Goal: Book appointment/travel/reservation

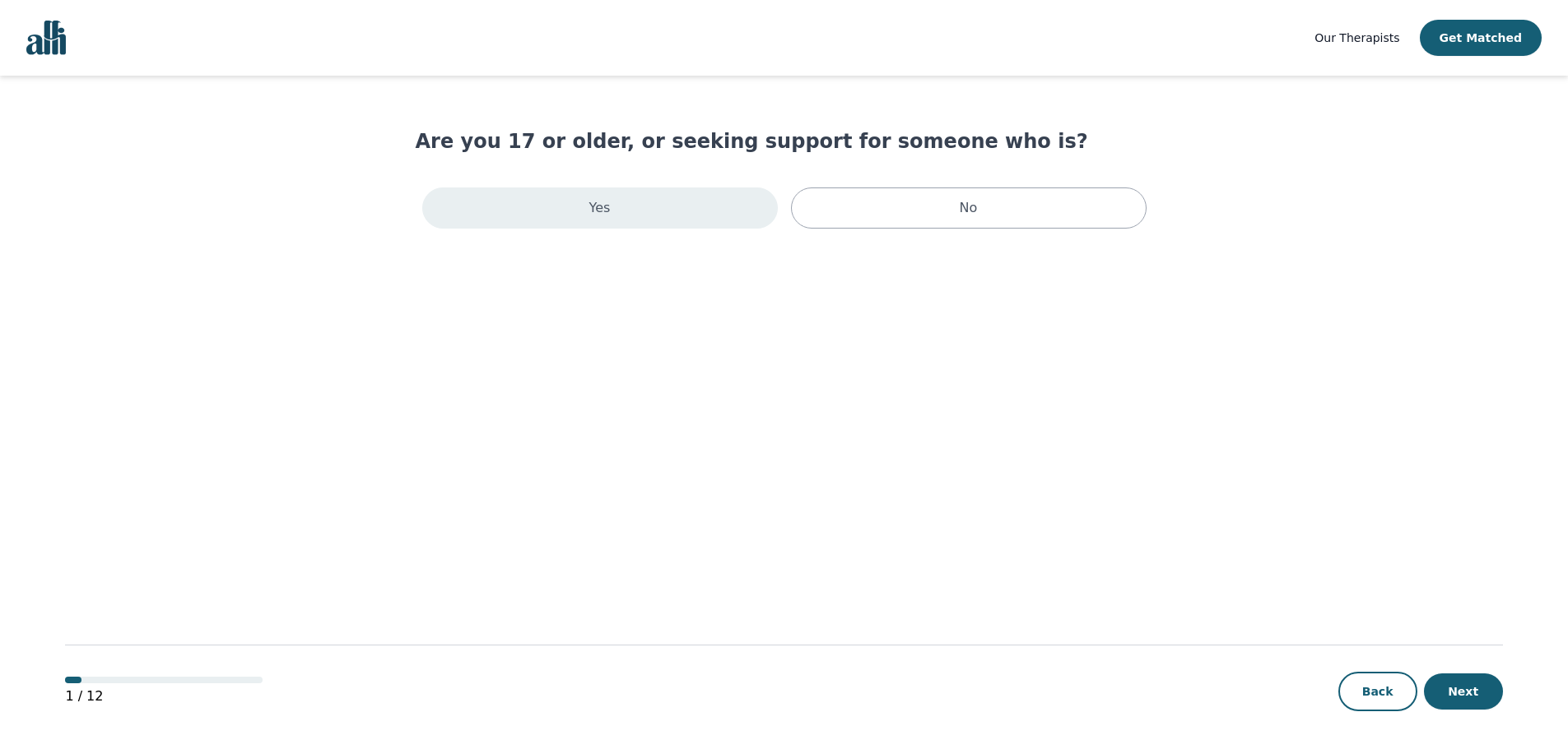
click at [661, 202] on div "Yes" at bounding box center [600, 208] width 356 height 41
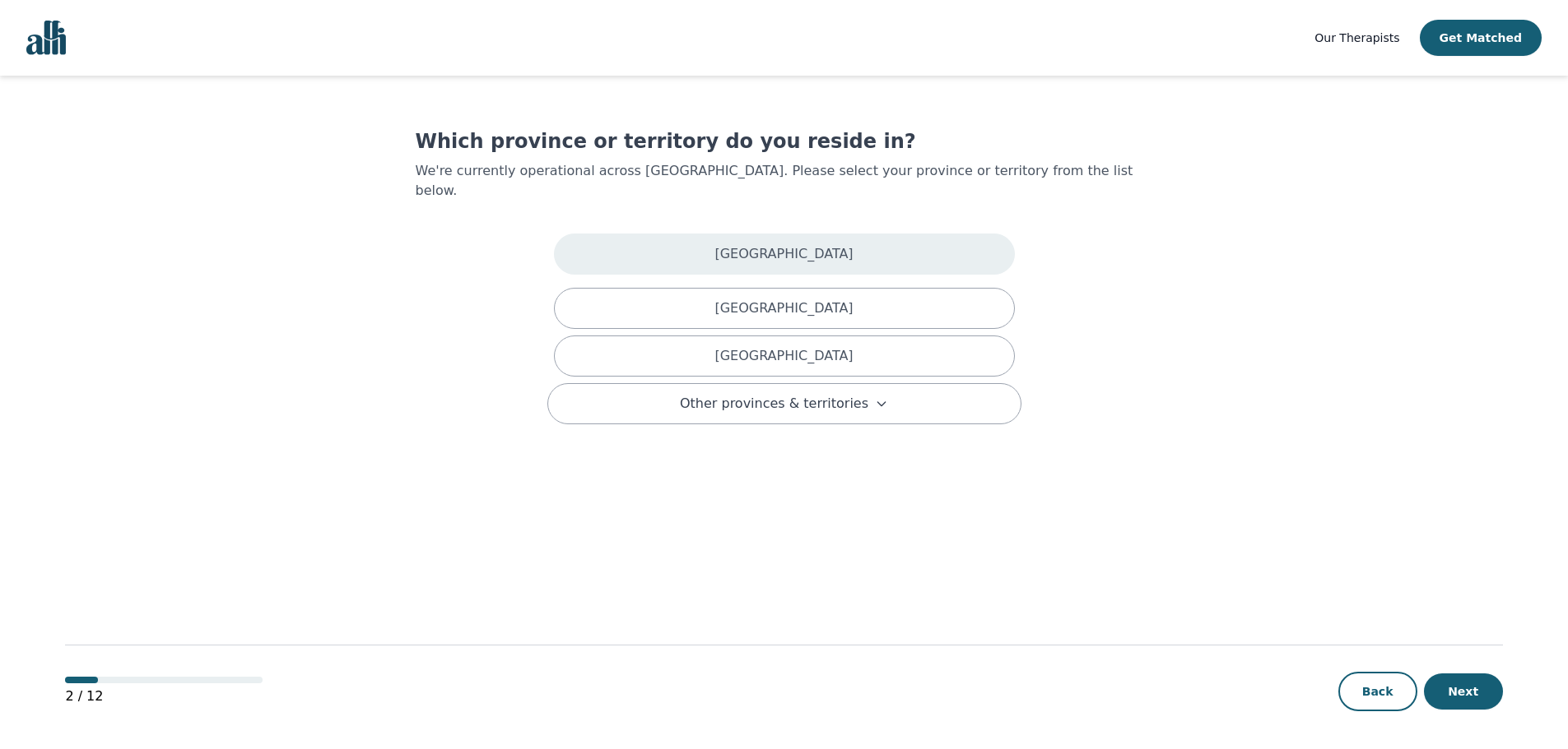
click at [665, 242] on div "[GEOGRAPHIC_DATA]" at bounding box center [784, 255] width 461 height 41
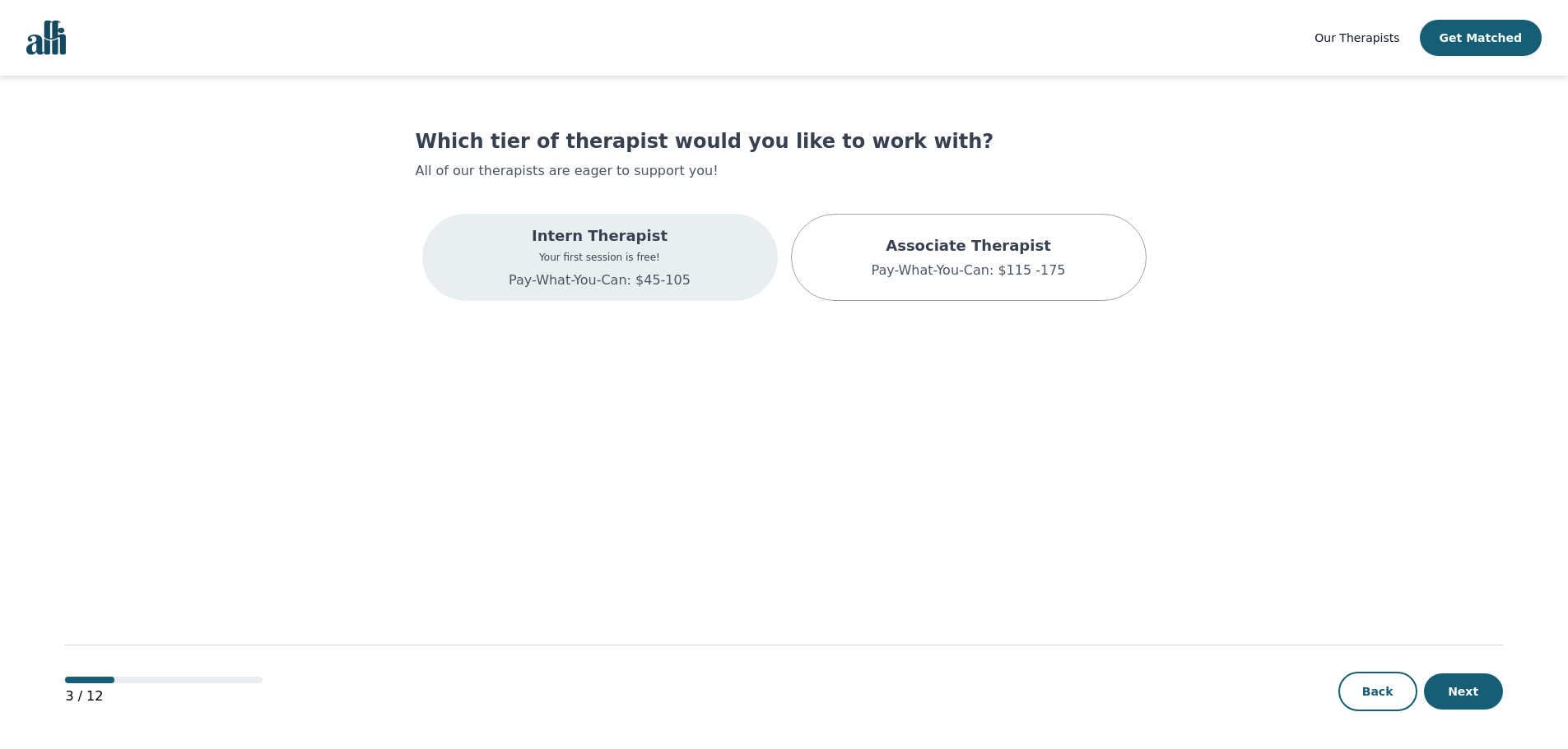
click at [600, 253] on p "Your first session is free!" at bounding box center [599, 257] width 182 height 13
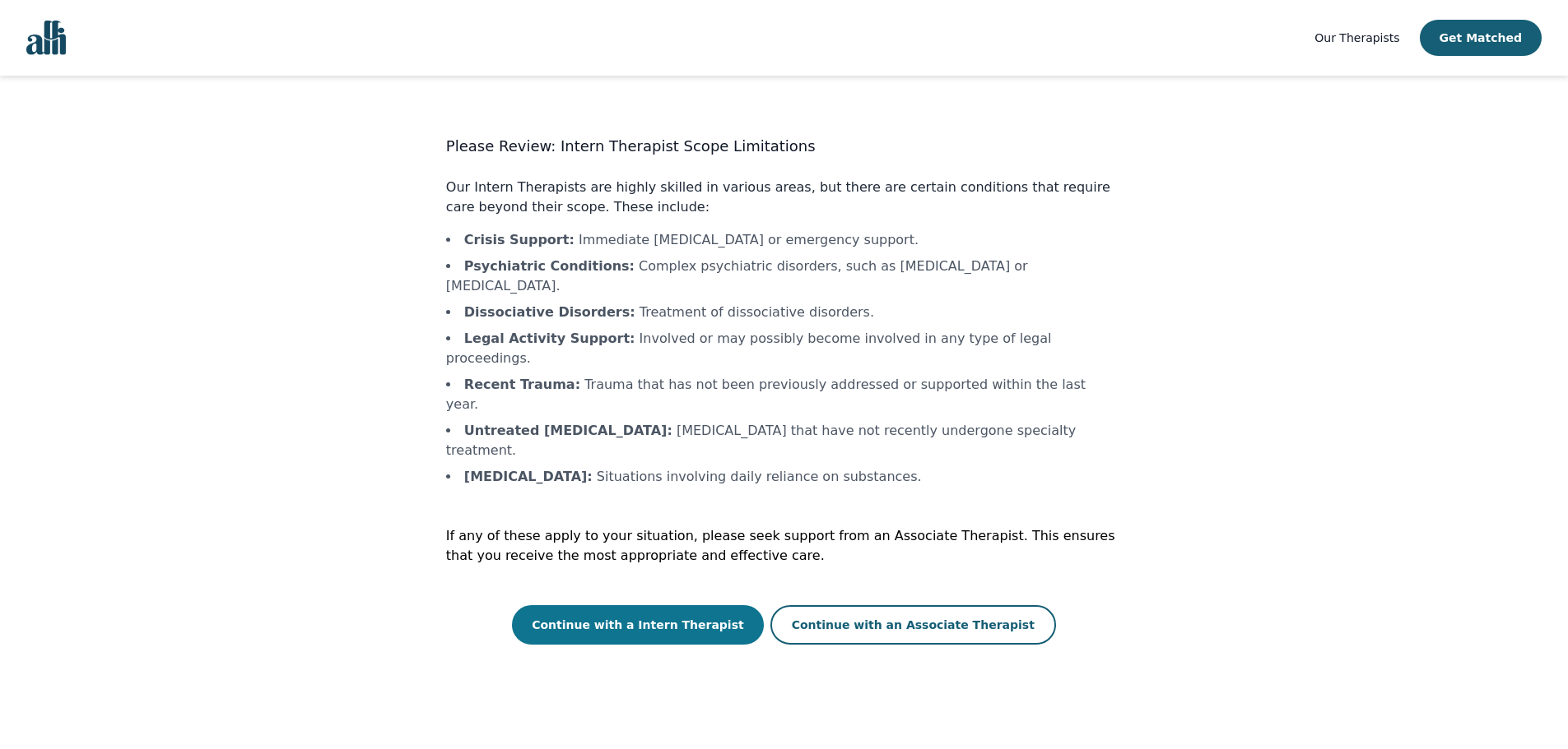
click at [666, 606] on button "Continue with a Intern Therapist" at bounding box center [637, 625] width 252 height 39
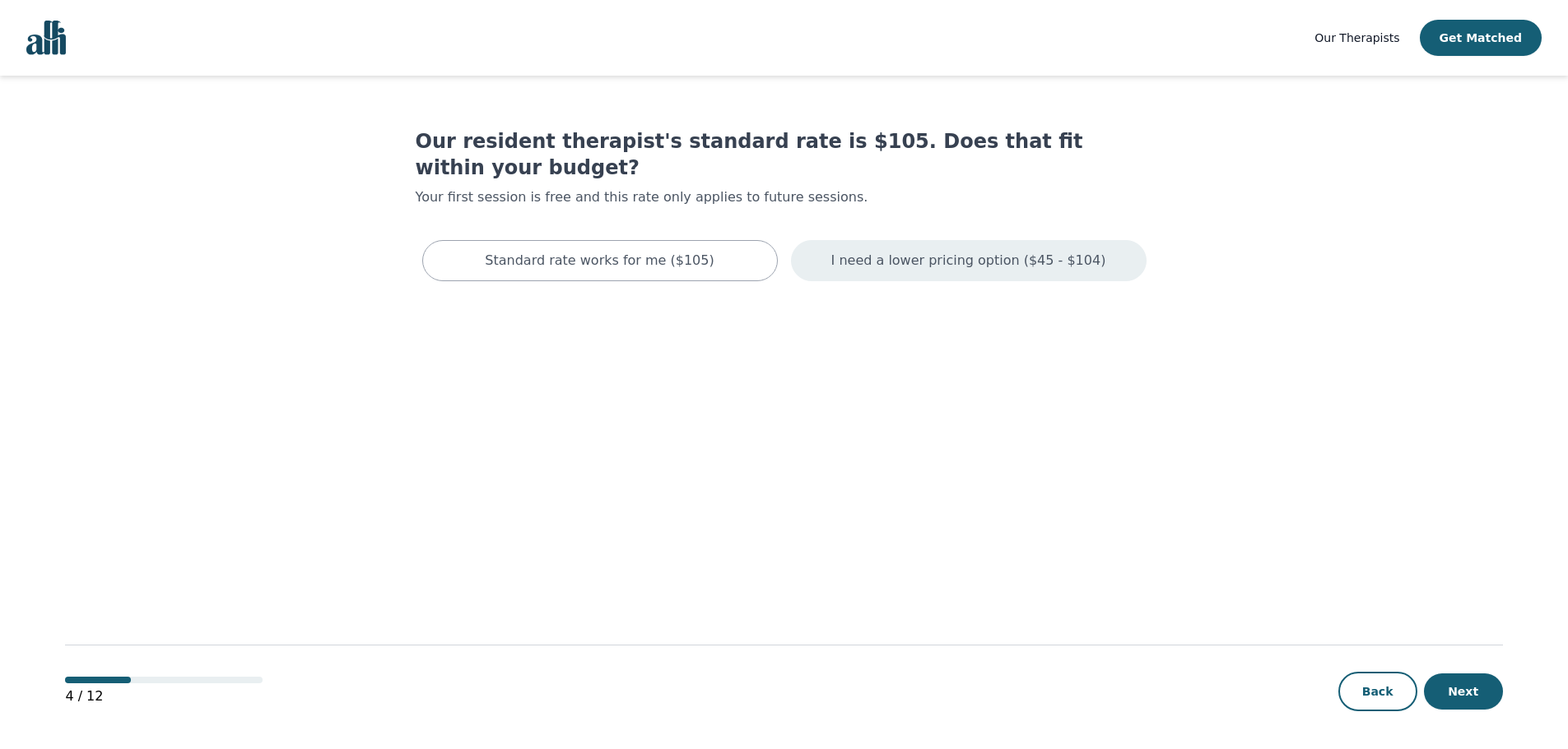
click at [865, 251] on p "I need a lower pricing option ($45 - $104)" at bounding box center [968, 260] width 274 height 20
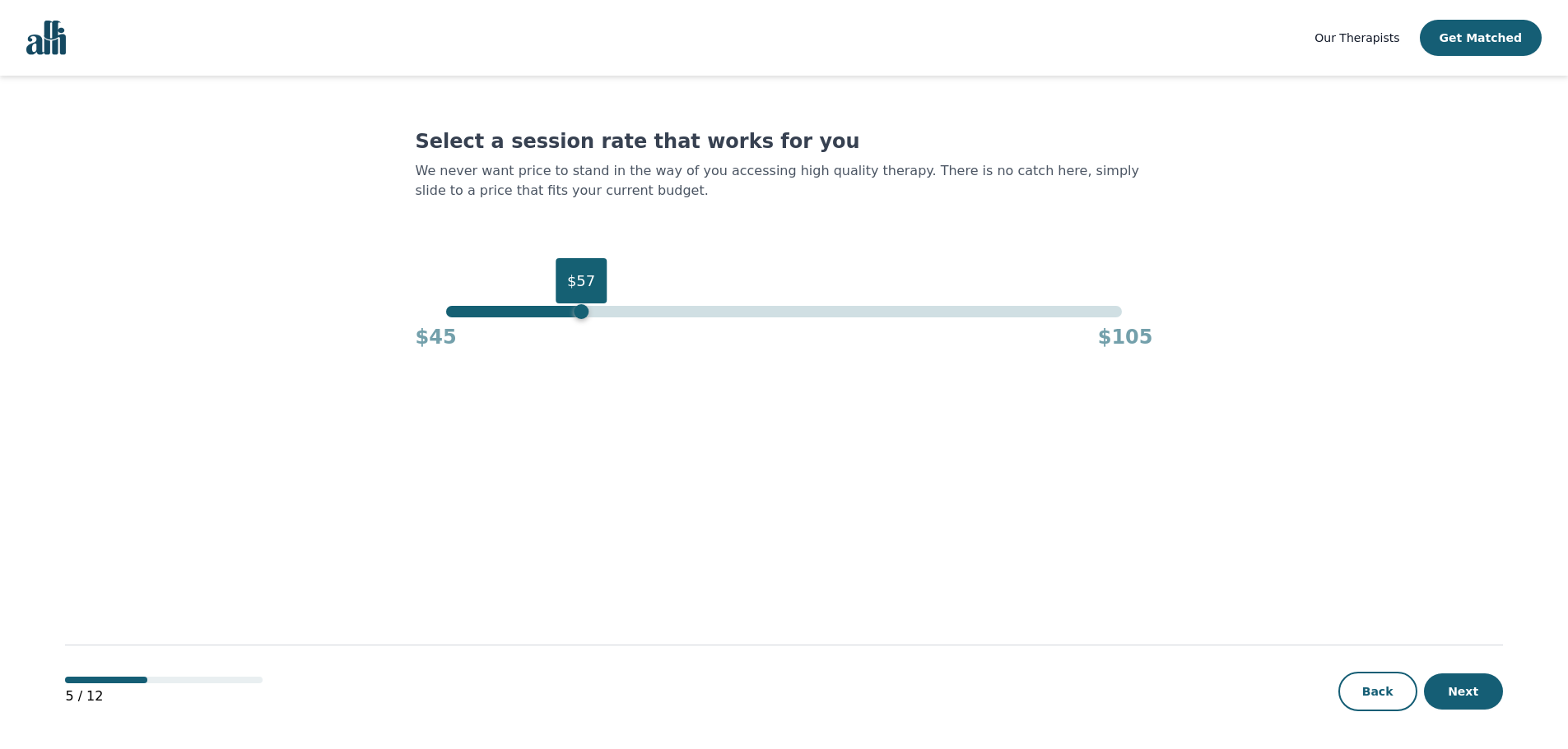
drag, startPoint x: 1119, startPoint y: 309, endPoint x: 583, endPoint y: 301, distance: 536.1
click at [583, 304] on div "$57" at bounding box center [581, 312] width 15 height 15
drag, startPoint x: 579, startPoint y: 312, endPoint x: 550, endPoint y: 310, distance: 29.1
click at [550, 310] on div "$54" at bounding box center [547, 312] width 15 height 15
click at [1453, 701] on button "Next" at bounding box center [1463, 692] width 79 height 37
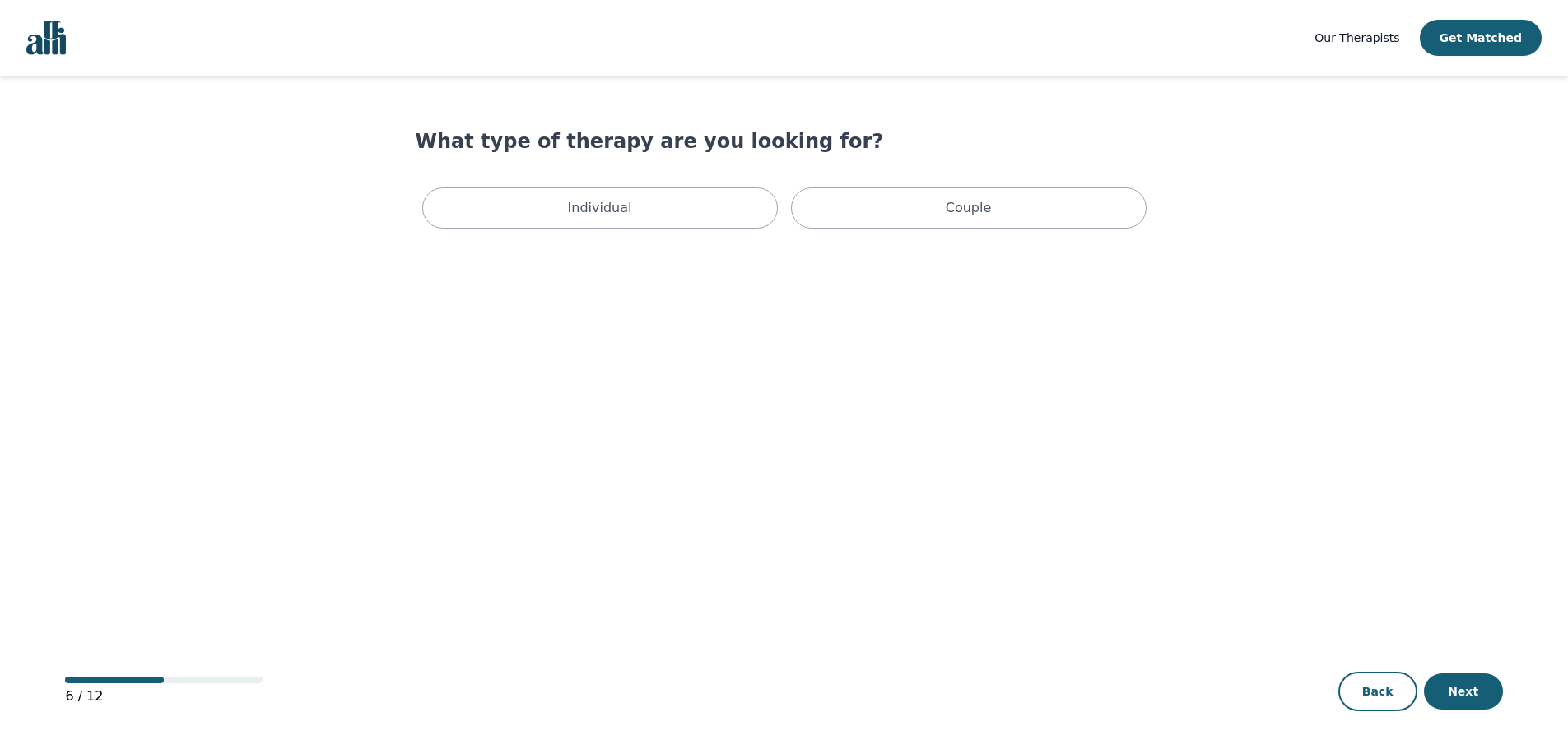
click at [677, 234] on div "Individual Couple" at bounding box center [784, 208] width 737 height 54
click at [681, 214] on div "Individual" at bounding box center [600, 208] width 356 height 41
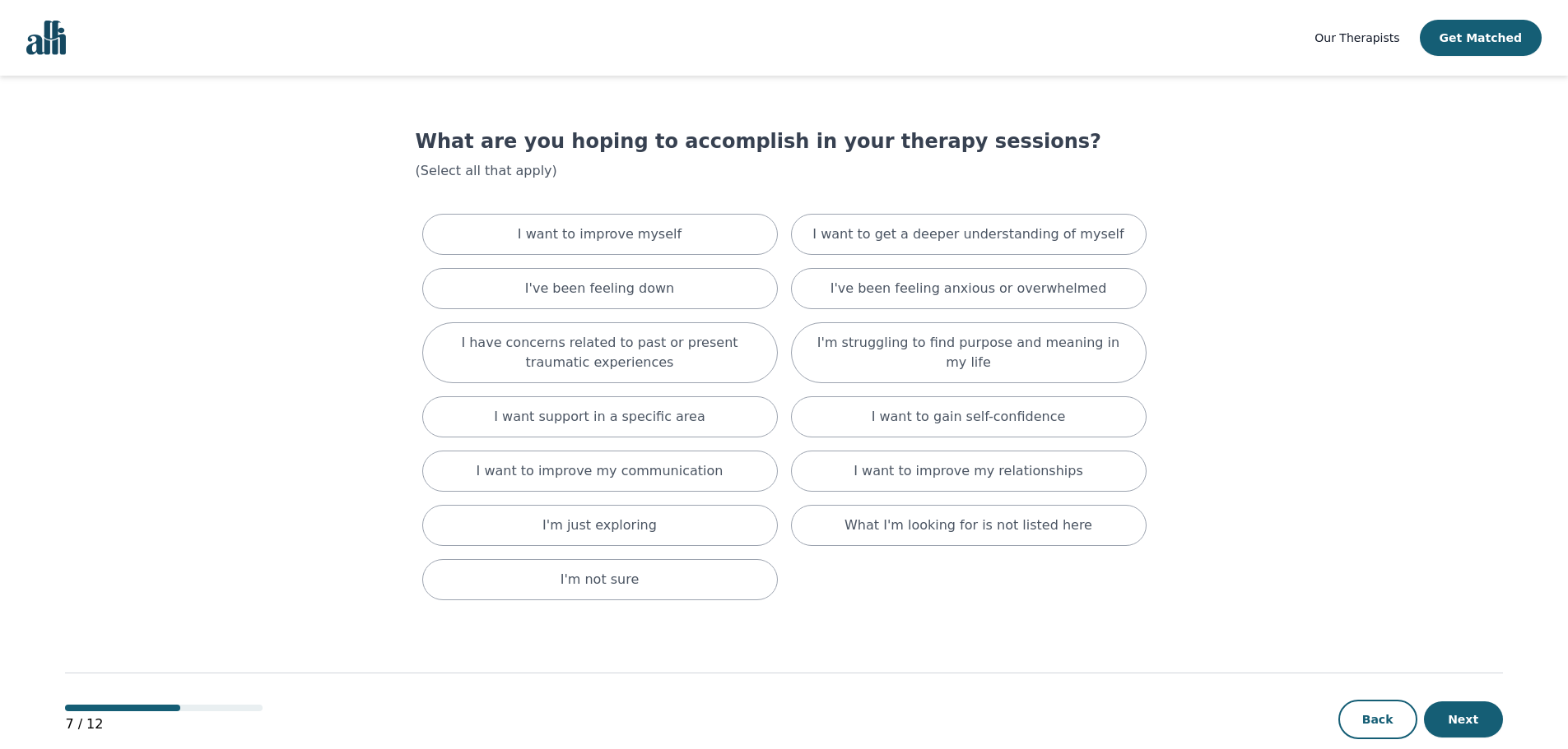
click at [762, 592] on div "I'm not sure" at bounding box center [600, 580] width 356 height 41
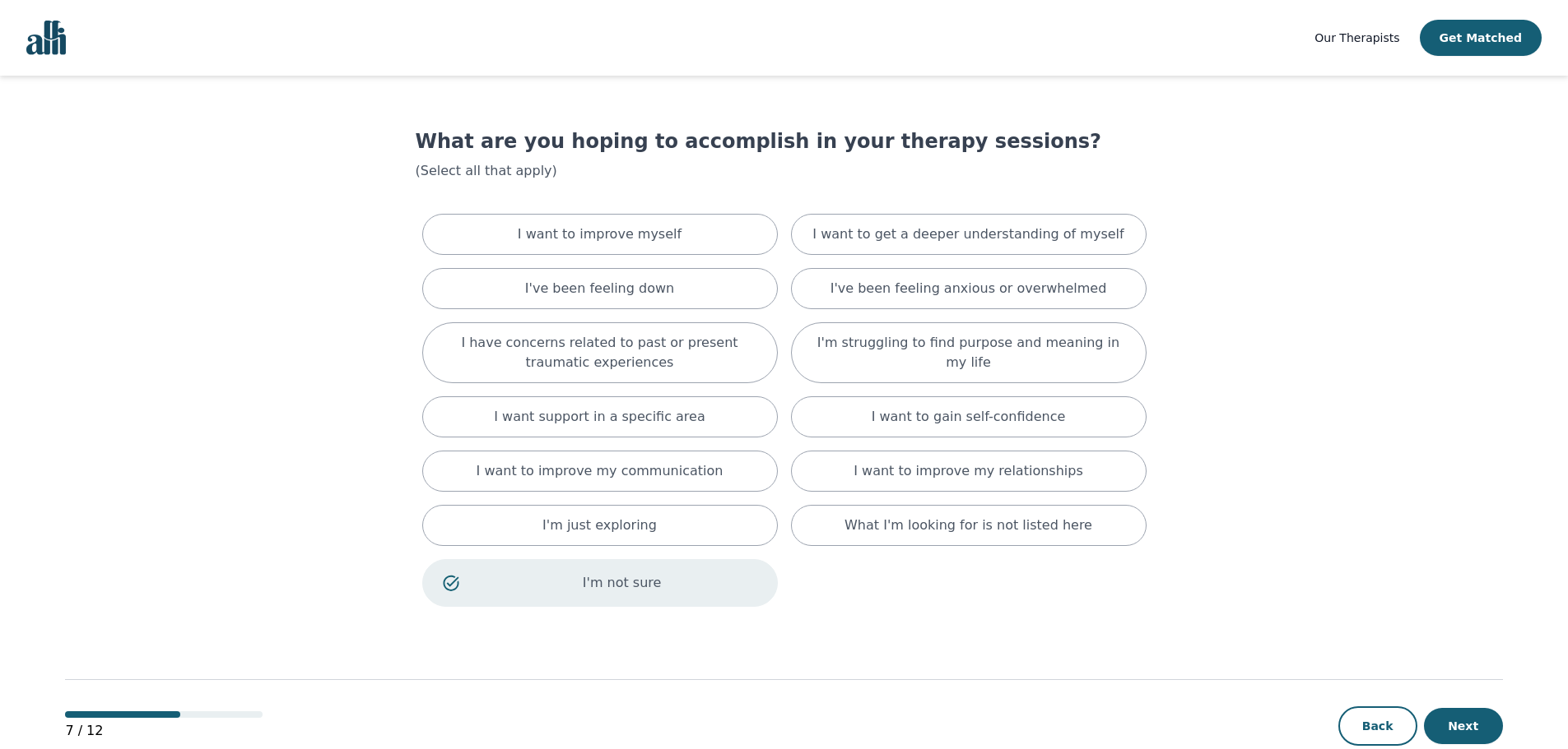
drag, startPoint x: 1457, startPoint y: 715, endPoint x: 1344, endPoint y: 695, distance: 114.8
click at [1456, 715] on button "Next" at bounding box center [1463, 726] width 79 height 37
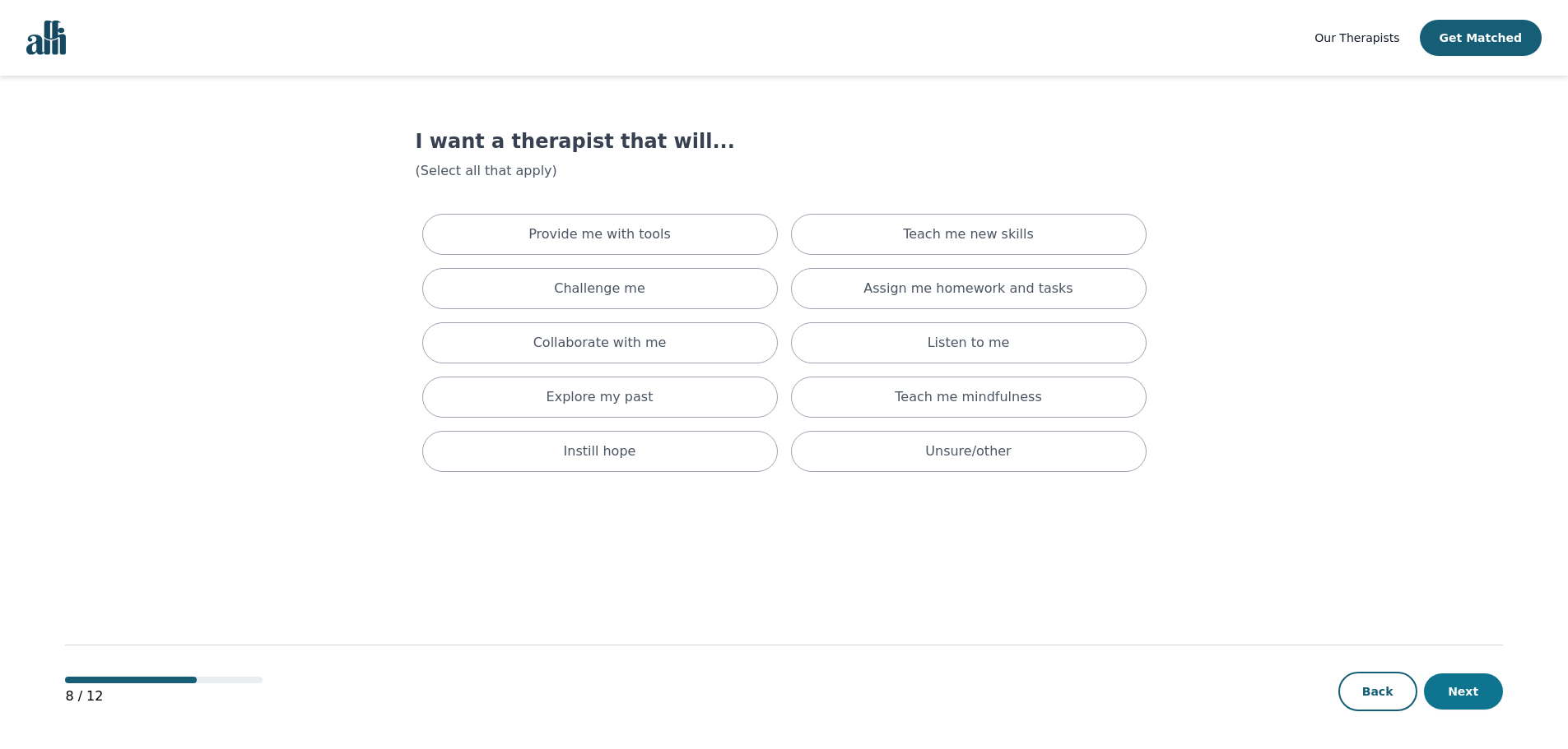
click at [1482, 695] on button "Next" at bounding box center [1463, 692] width 79 height 37
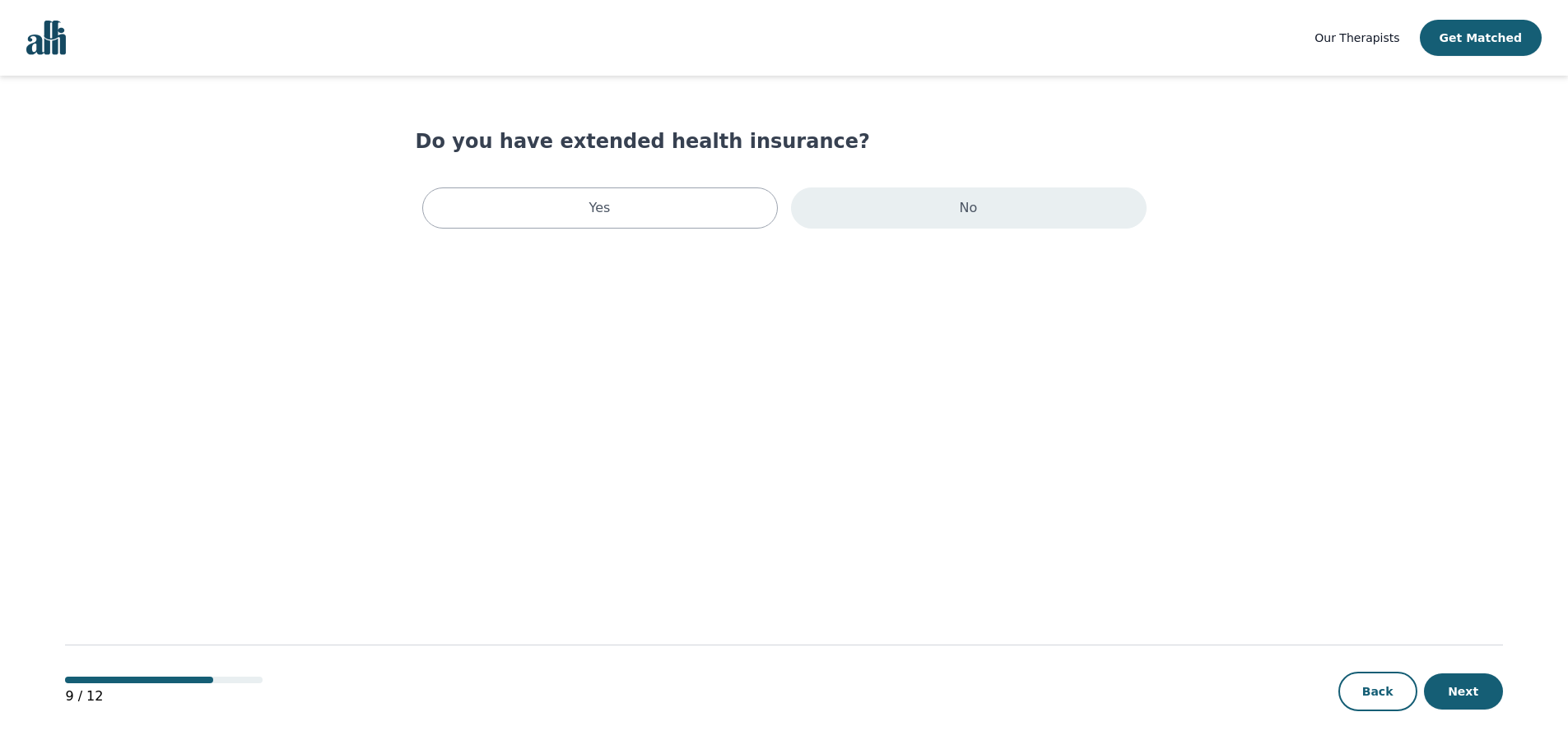
click at [880, 213] on div "No" at bounding box center [969, 208] width 356 height 41
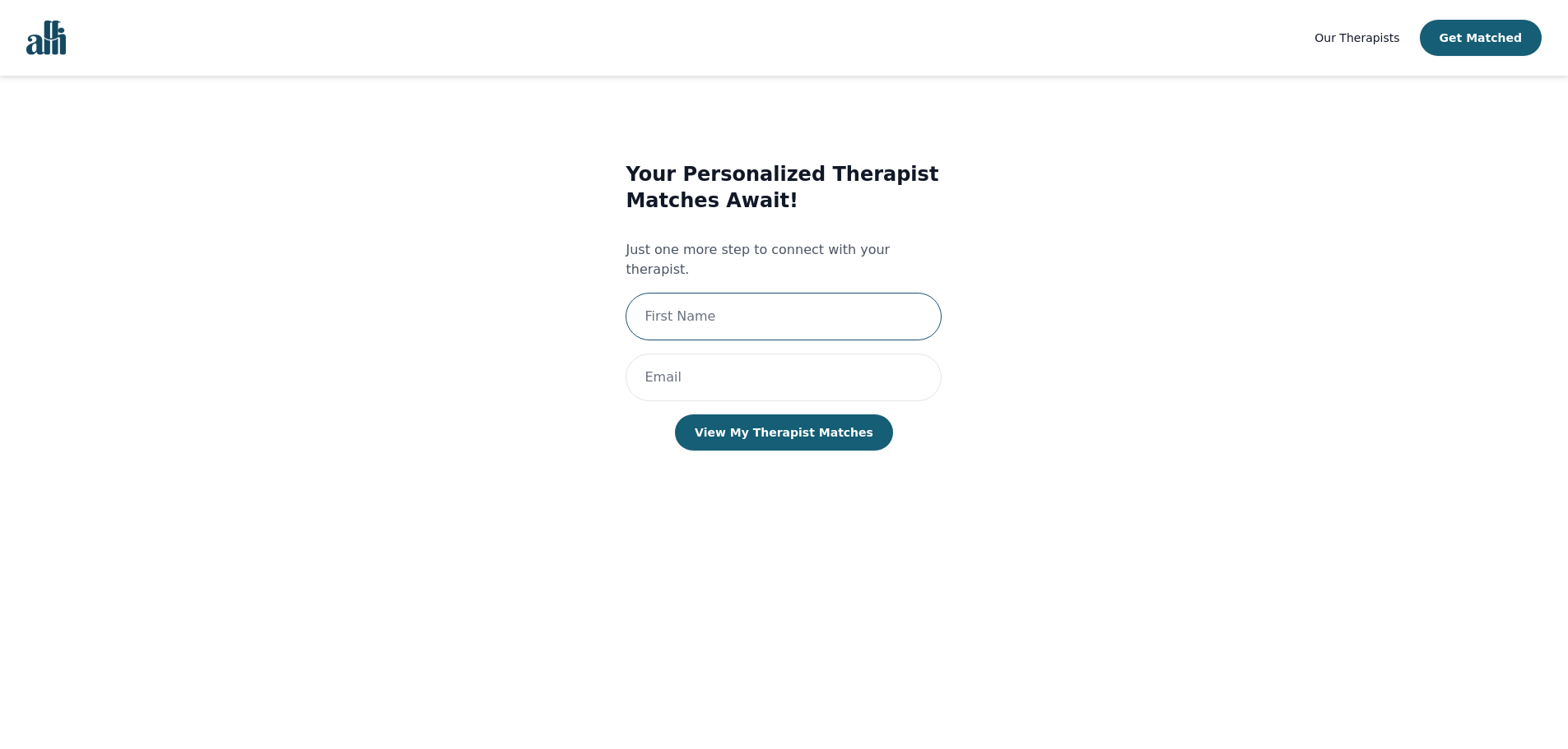
click at [765, 308] on input "text" at bounding box center [783, 316] width 316 height 48
type input "Sarah"
click at [791, 357] on input "email" at bounding box center [783, 377] width 316 height 48
type input "sarah_clarkson@hotmail.com"
click at [849, 307] on input "Sarah" at bounding box center [783, 316] width 316 height 48
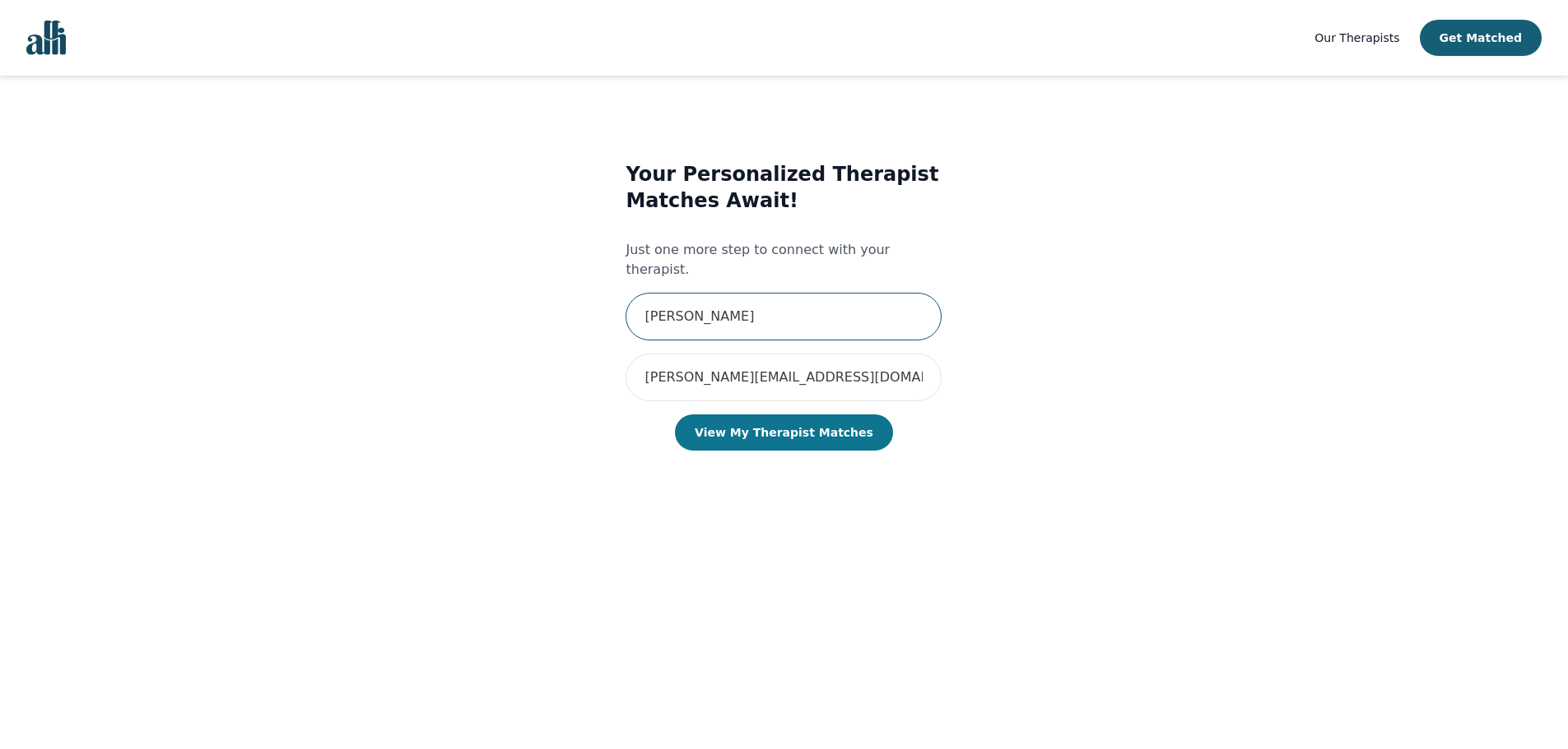
type input "Sarah Clarkson"
click at [831, 415] on button "View My Therapist Matches" at bounding box center [783, 433] width 218 height 37
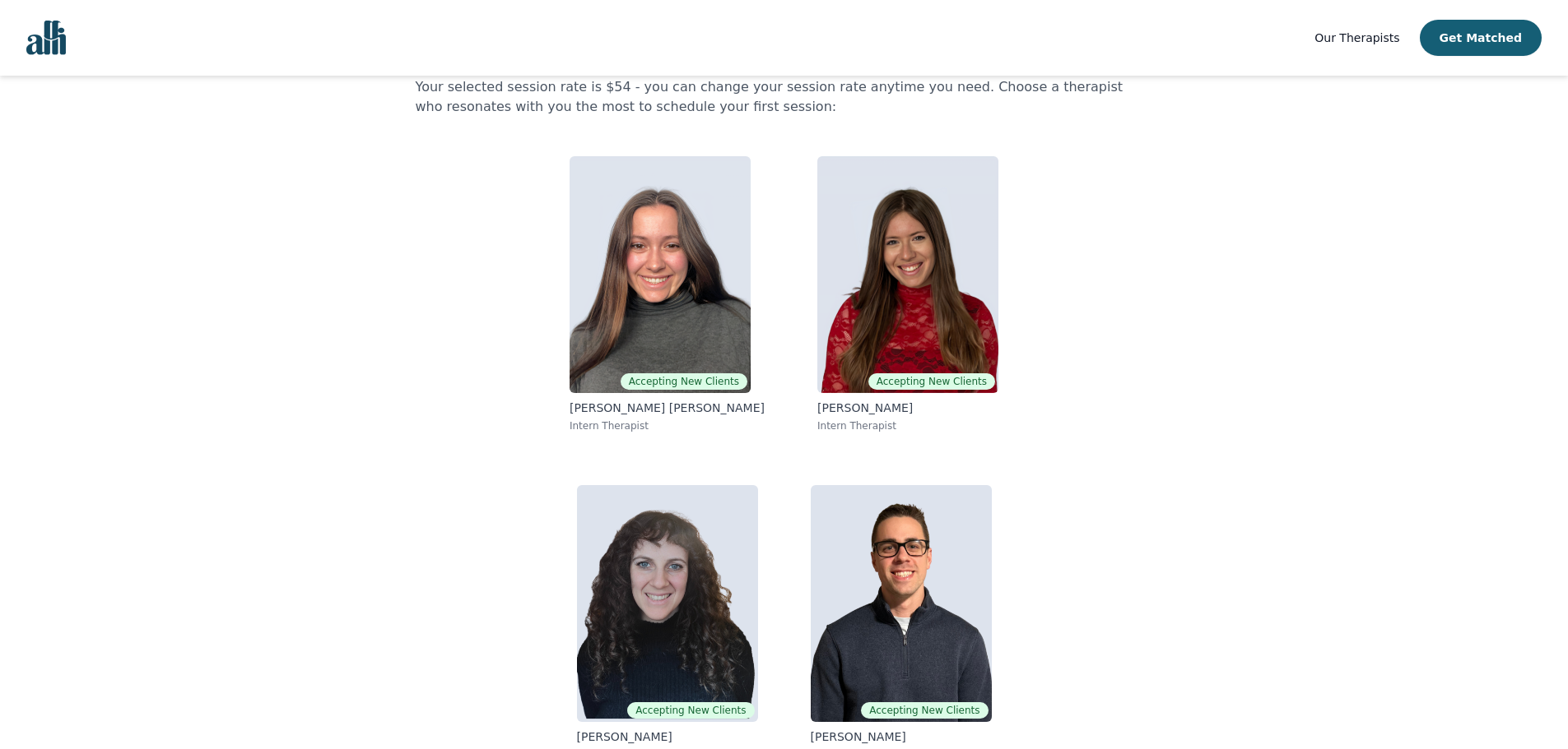
scroll to position [110, 0]
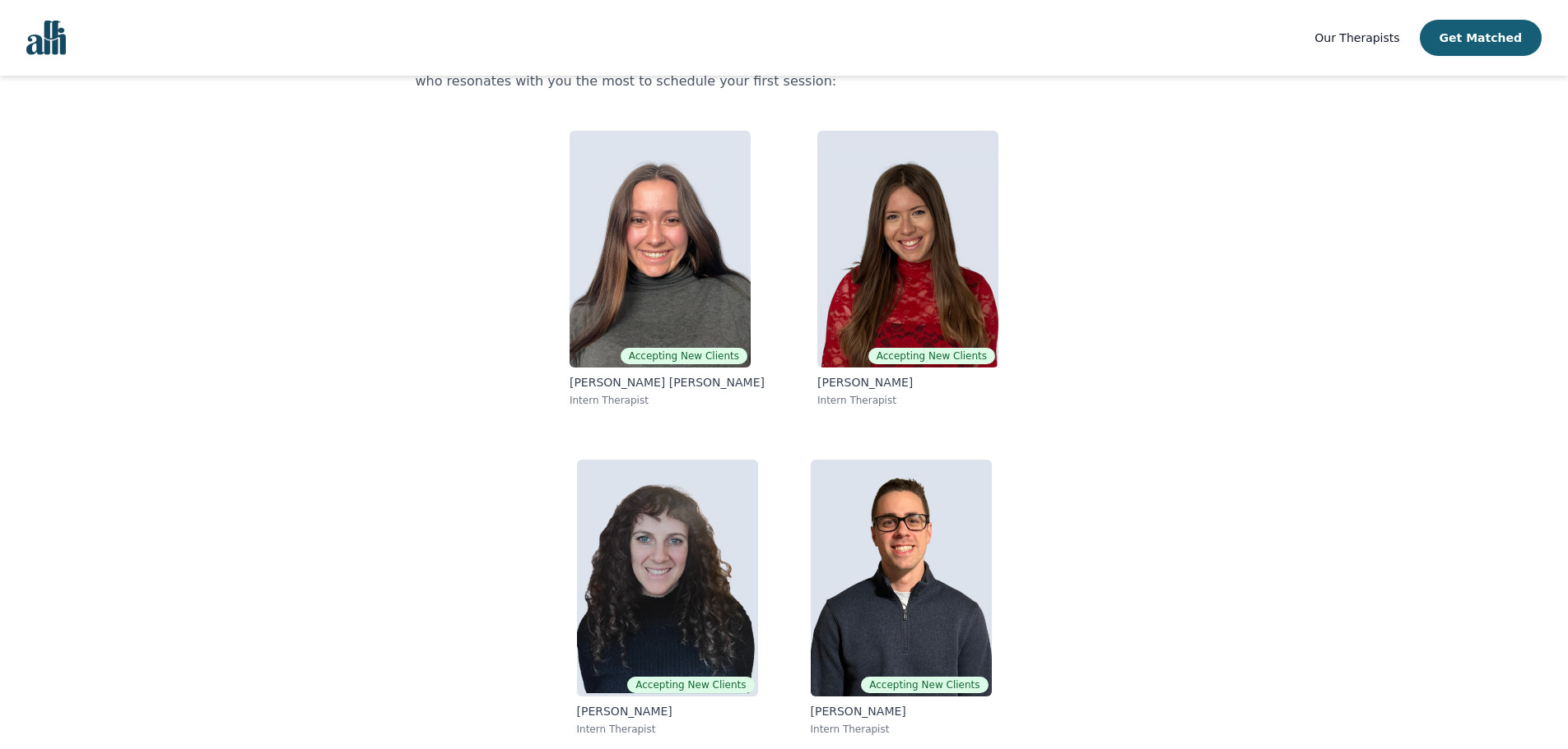
drag, startPoint x: 638, startPoint y: 448, endPoint x: 386, endPoint y: 449, distance: 252.0
click at [386, 449] on main "Sarah Clarkson, here are your matched resident therapists. Your selected sessio…" at bounding box center [783, 358] width 1437 height 783
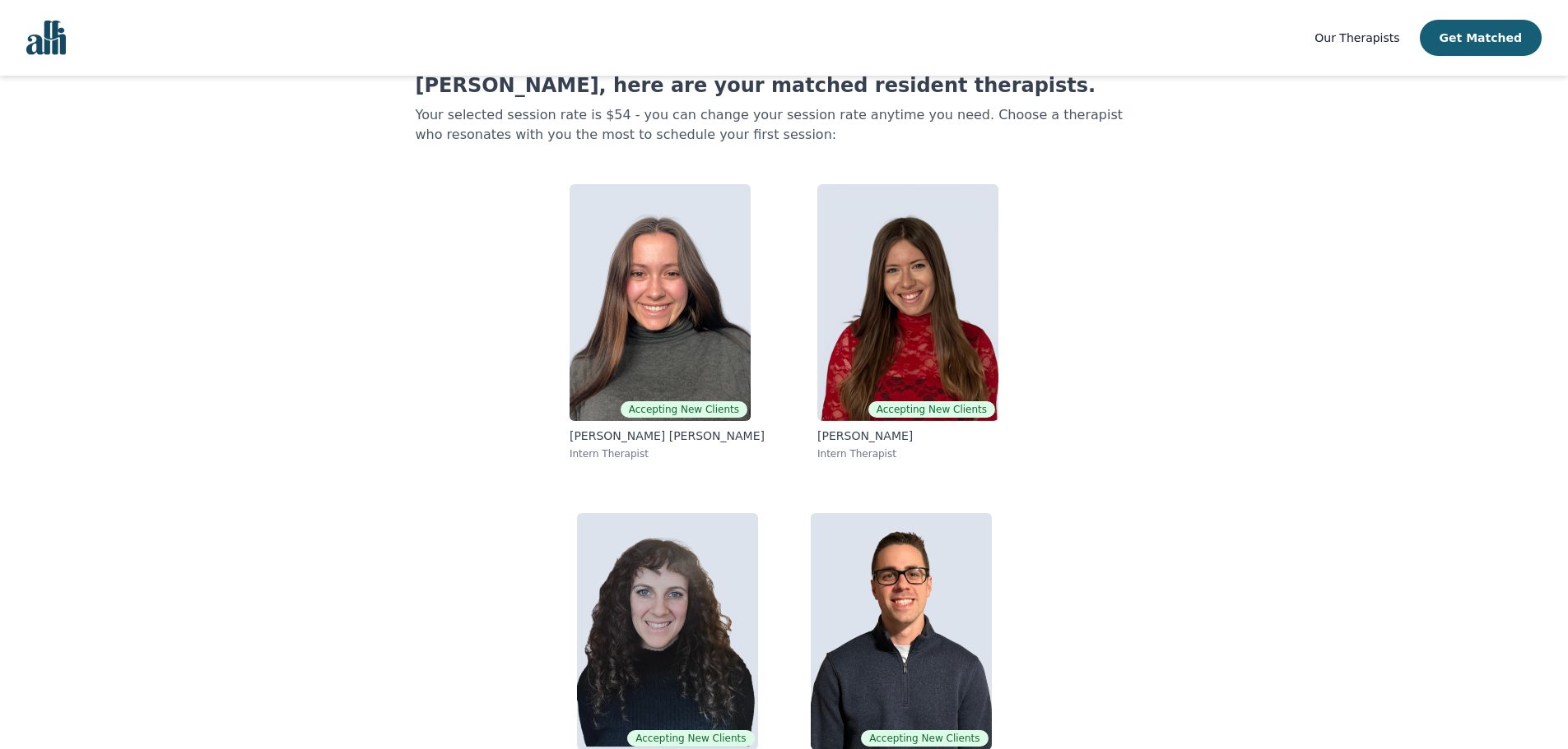
scroll to position [0, 0]
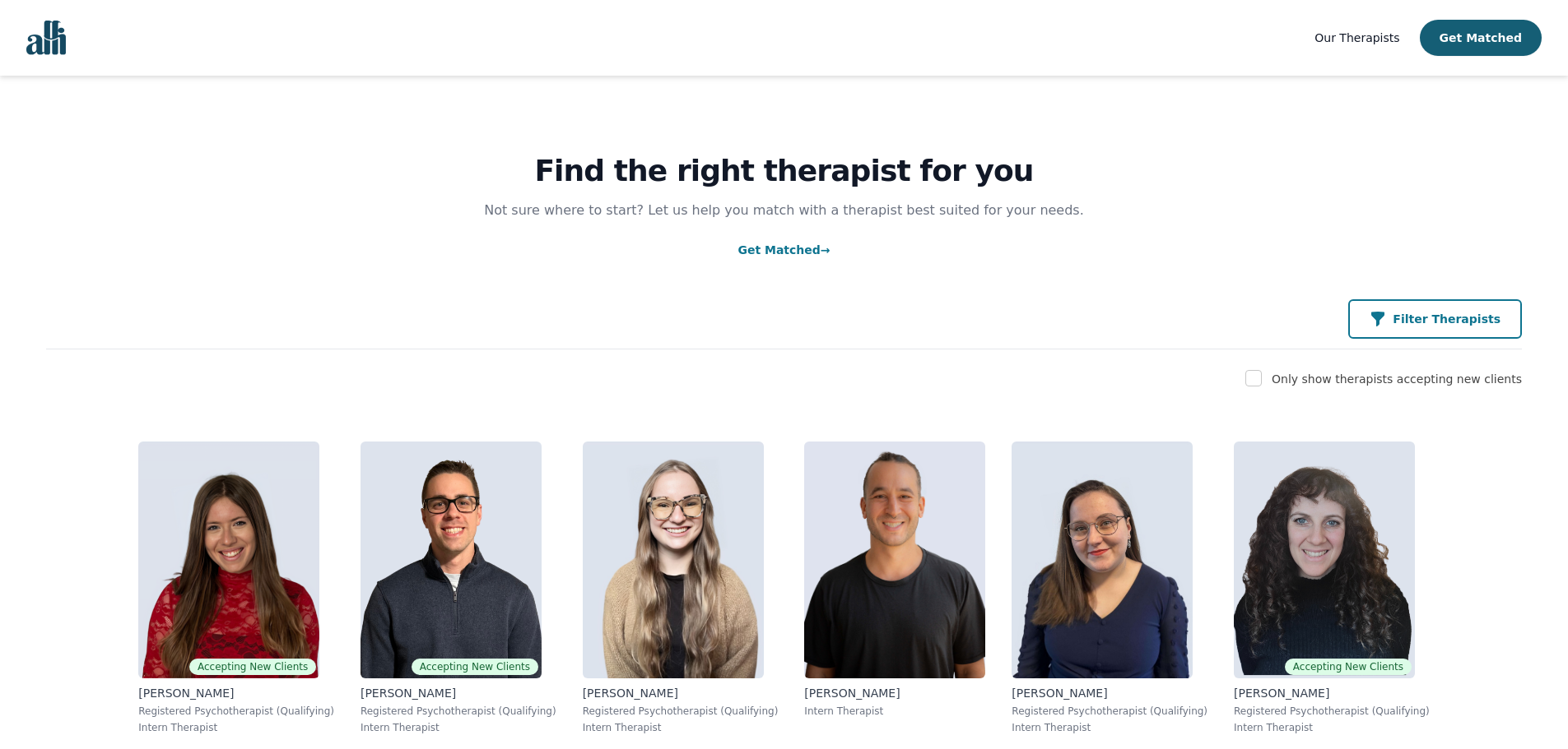
click at [1444, 321] on p "Filter Therapists" at bounding box center [1446, 319] width 108 height 17
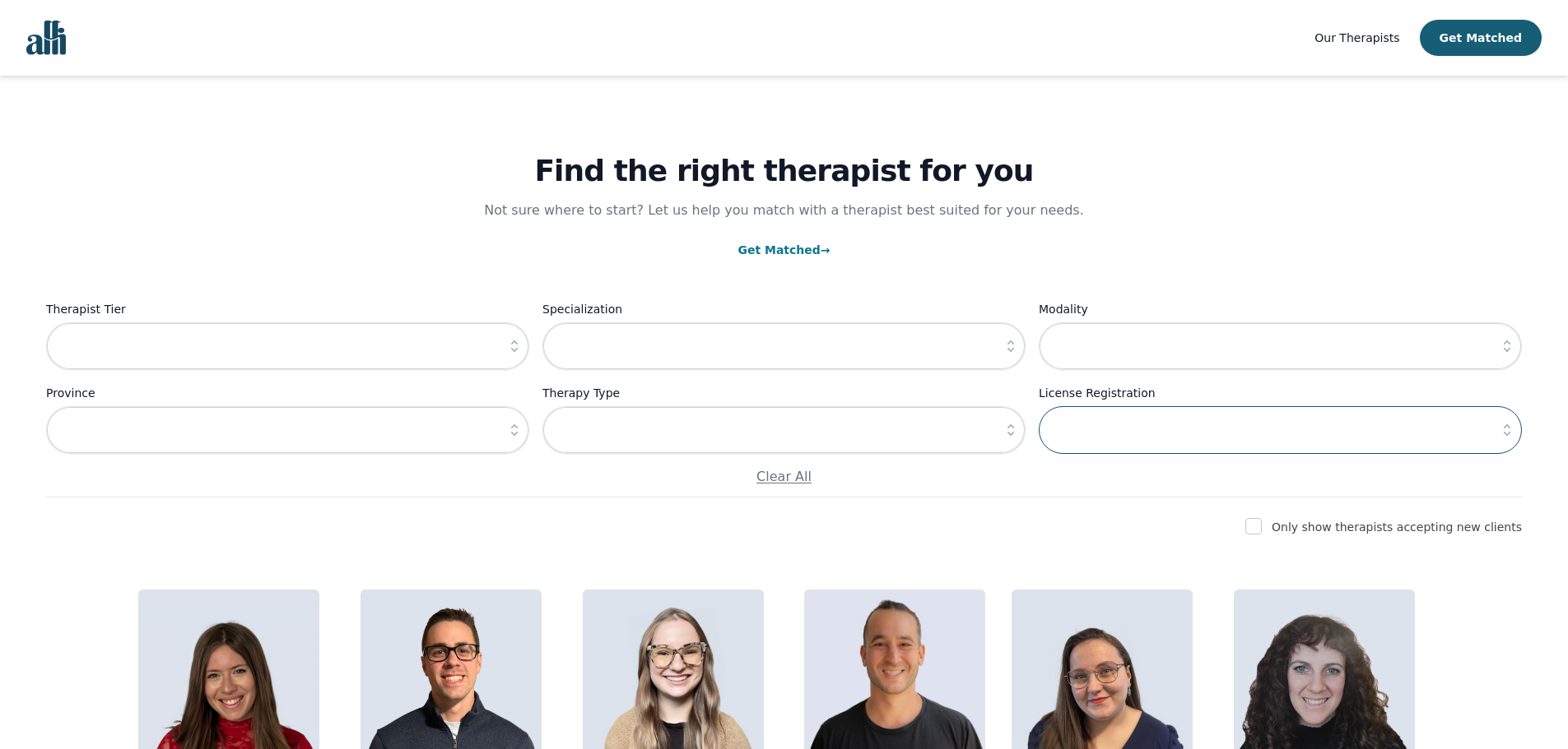
click at [1139, 433] on input "text" at bounding box center [1280, 430] width 483 height 48
click at [1509, 347] on icon "button" at bounding box center [1507, 346] width 17 height 17
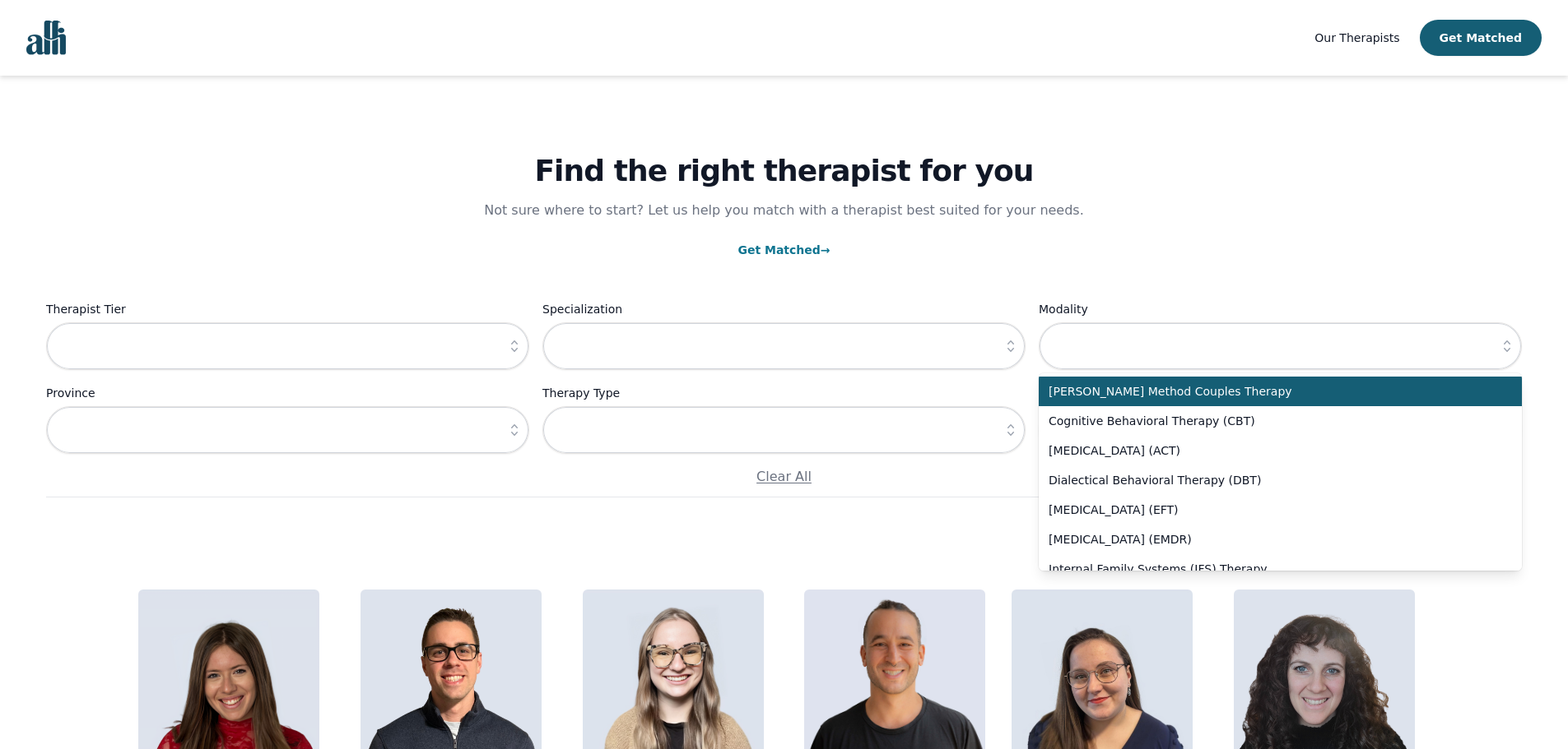
click at [1509, 347] on icon "button" at bounding box center [1507, 346] width 17 height 17
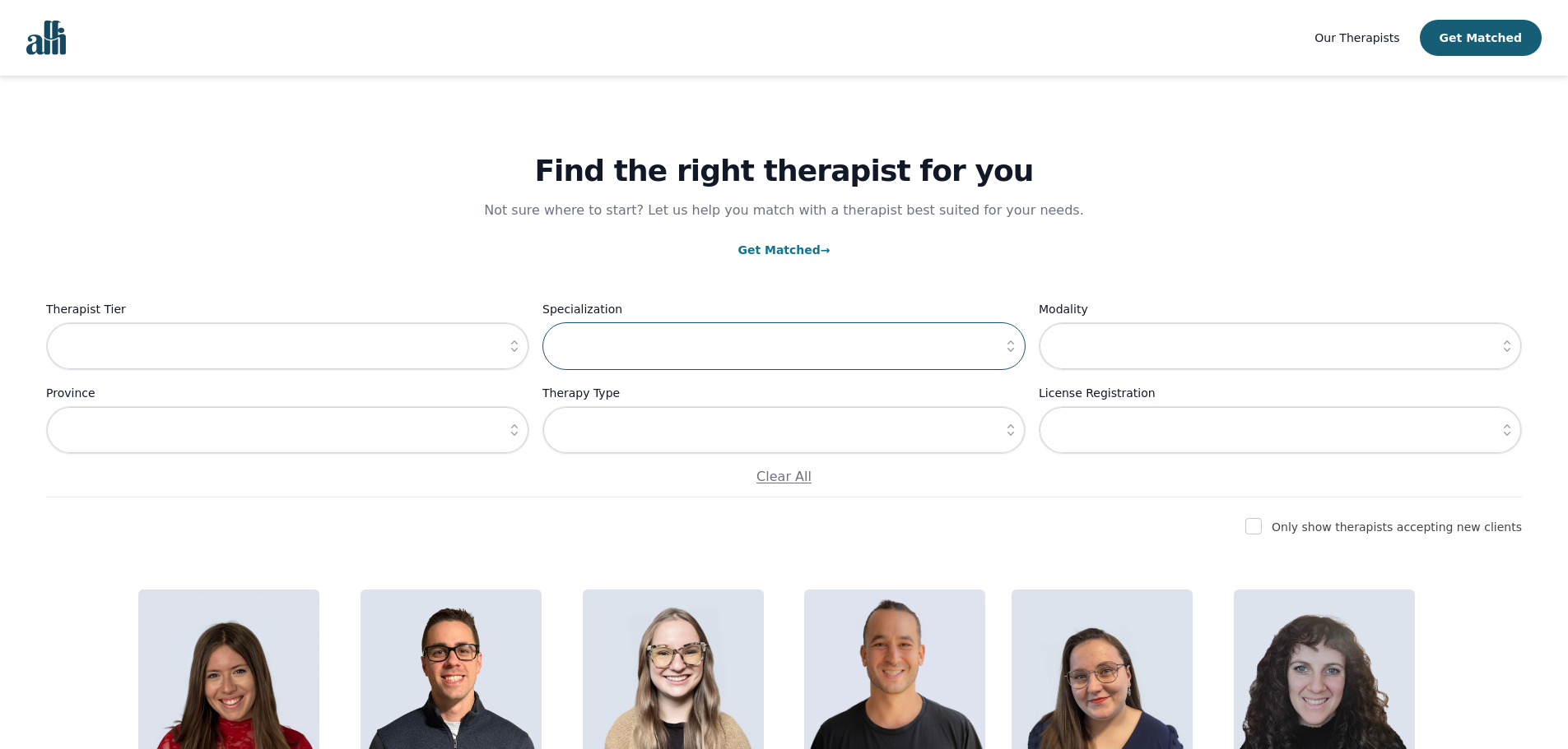
click at [898, 347] on input "text" at bounding box center [784, 345] width 483 height 48
click at [275, 256] on p "Get Matched →" at bounding box center [783, 250] width 1475 height 20
click at [505, 348] on button "button" at bounding box center [514, 345] width 30 height 48
click at [687, 345] on input "text" at bounding box center [784, 345] width 483 height 48
click at [1013, 343] on icon "button" at bounding box center [1011, 346] width 17 height 17
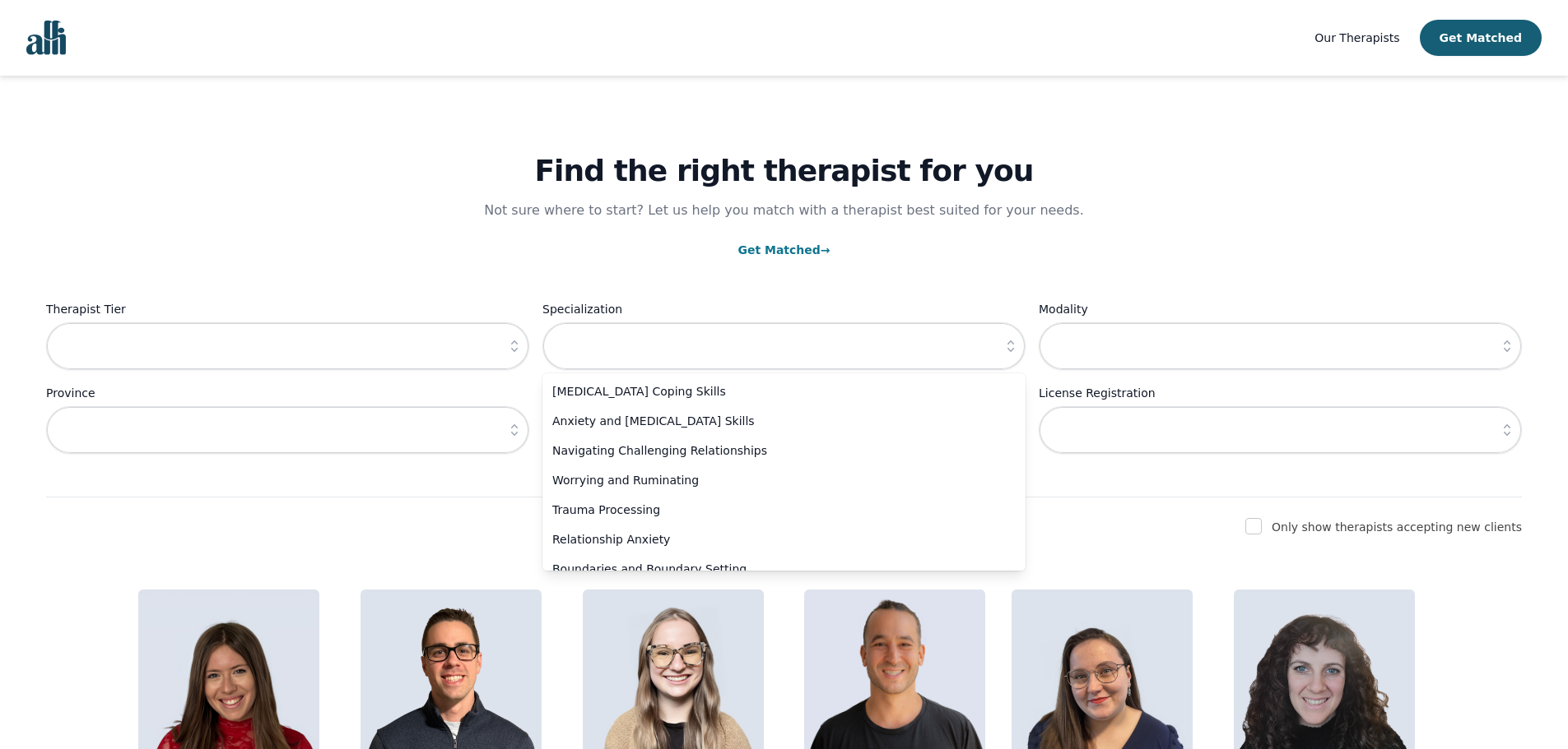
drag, startPoint x: 483, startPoint y: 470, endPoint x: 520, endPoint y: 449, distance: 42.5
click at [484, 469] on p "Clear All" at bounding box center [783, 477] width 1475 height 20
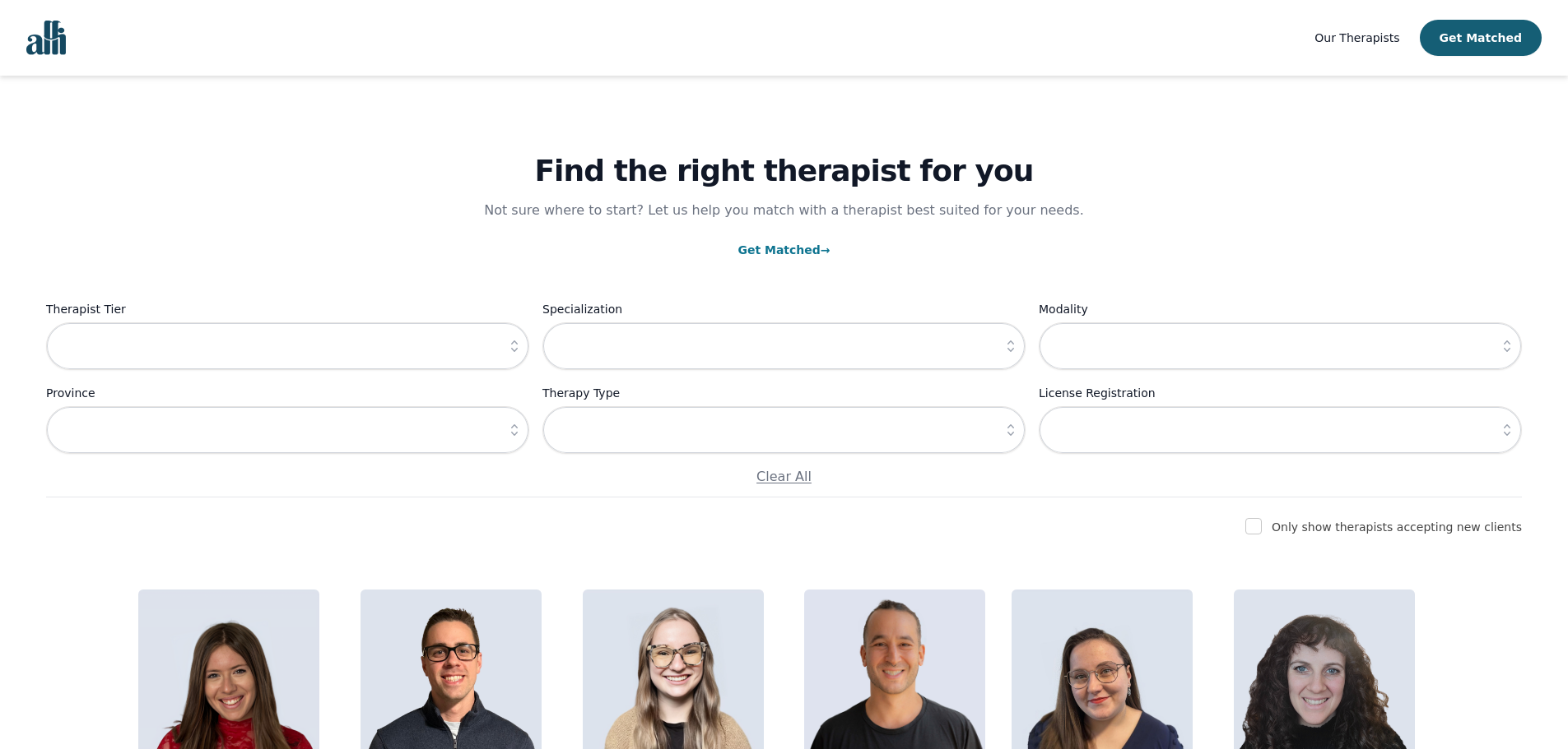
click at [508, 439] on button "button" at bounding box center [514, 430] width 30 height 48
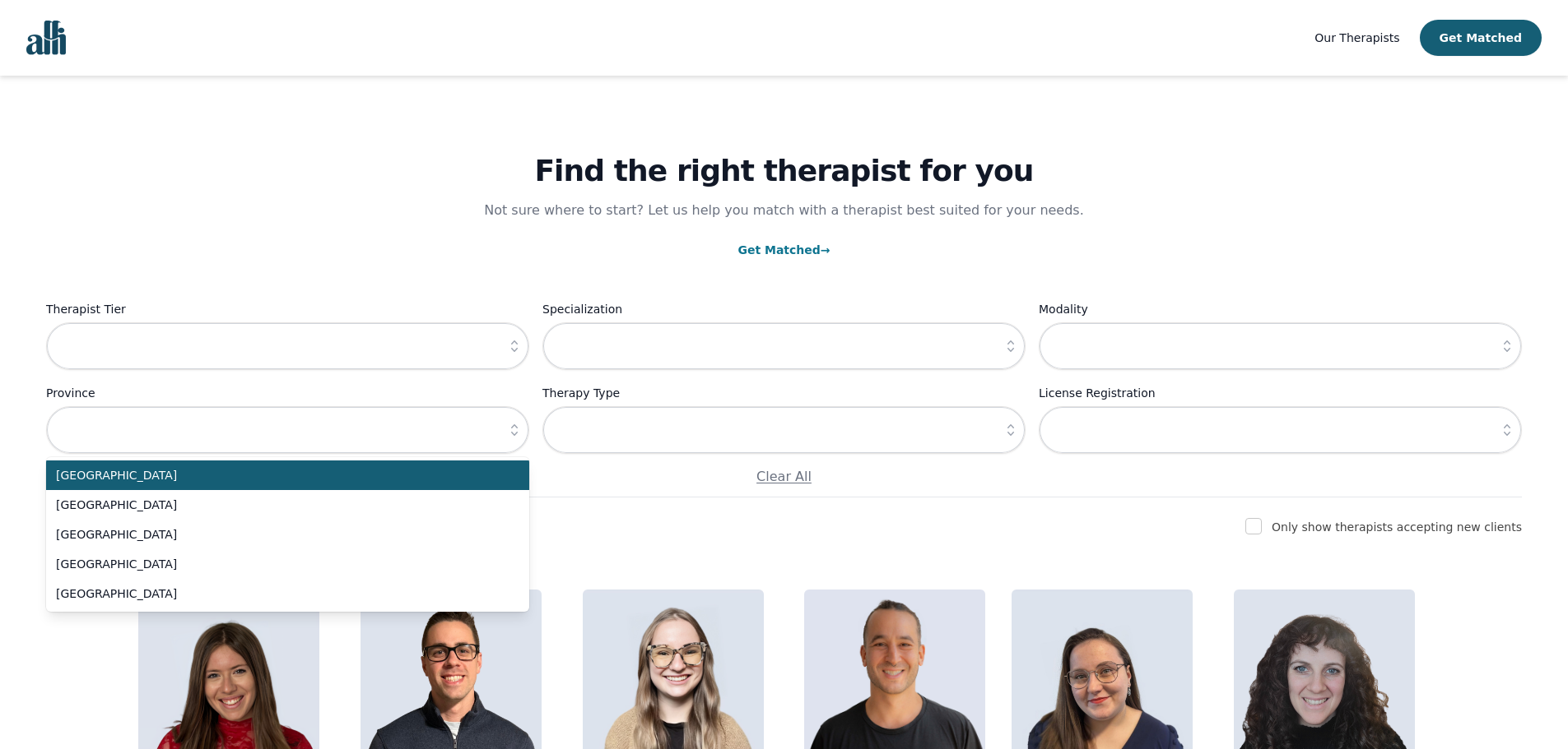
click at [483, 477] on span "[GEOGRAPHIC_DATA]" at bounding box center [278, 476] width 444 height 17
type input "[GEOGRAPHIC_DATA]"
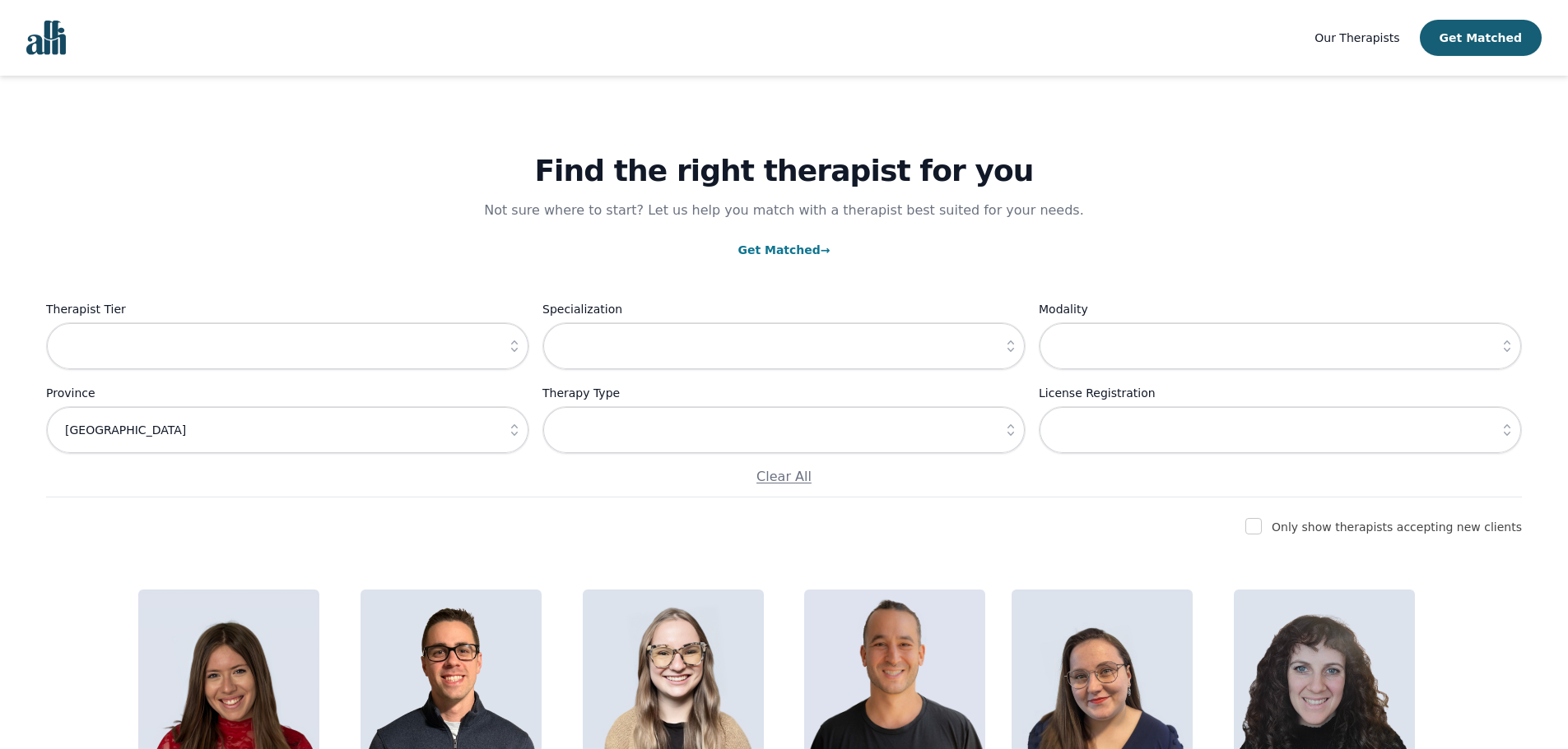
click at [630, 498] on div "Find the right therapist for you Not sure where to start? Let us help you match…" at bounding box center [783, 286] width 1475 height 422
click at [1262, 527] on input "checkbox" at bounding box center [1253, 527] width 17 height 17
checkbox input "true"
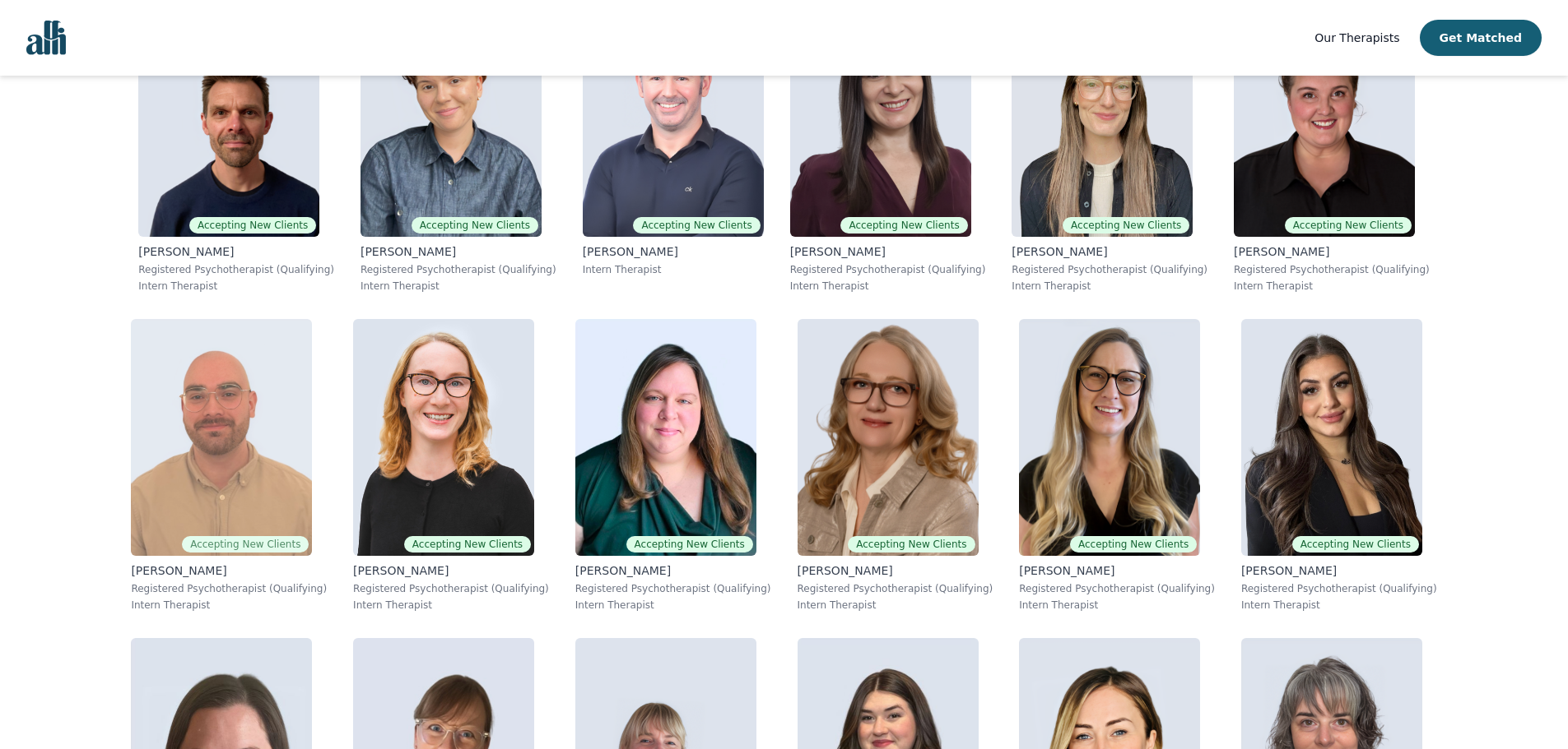
scroll to position [907, 0]
